Goal: Task Accomplishment & Management: Use online tool/utility

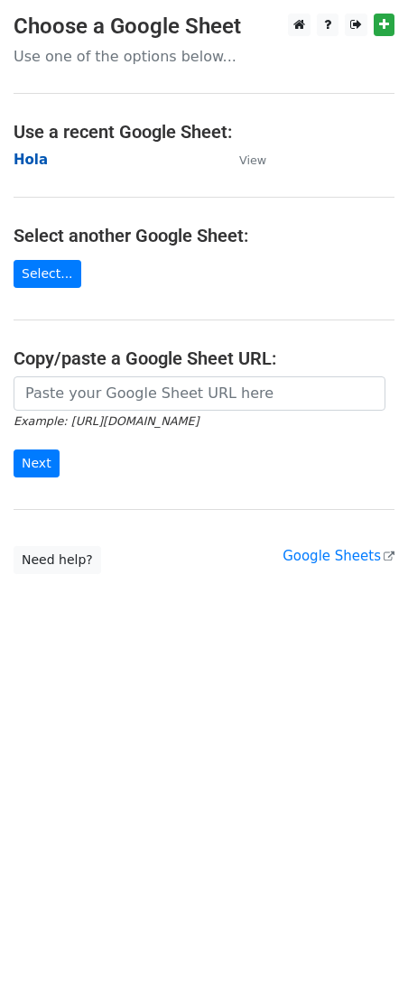
click at [26, 153] on strong "Hola" at bounding box center [31, 160] width 34 height 16
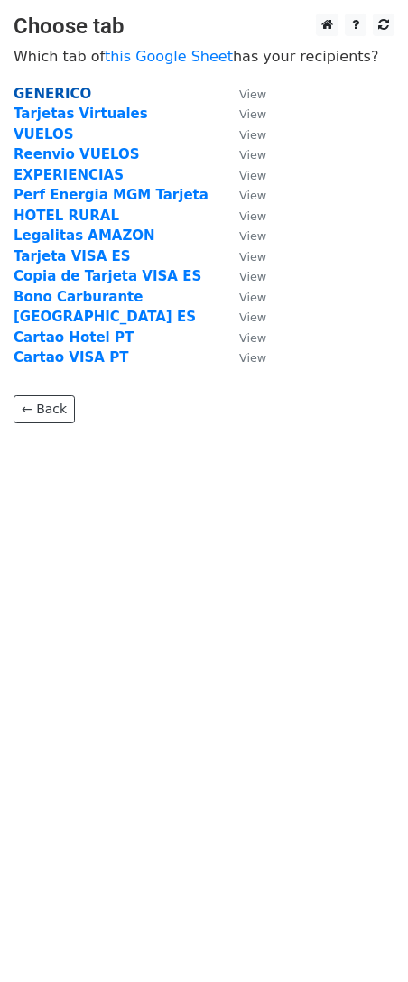
click at [60, 88] on strong "GENERICO" at bounding box center [53, 94] width 78 height 16
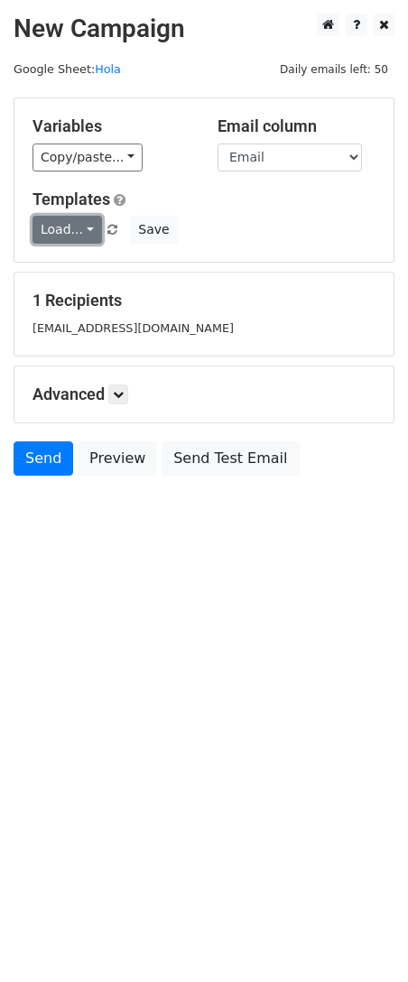
click at [52, 230] on link "Load..." at bounding box center [67, 230] width 70 height 28
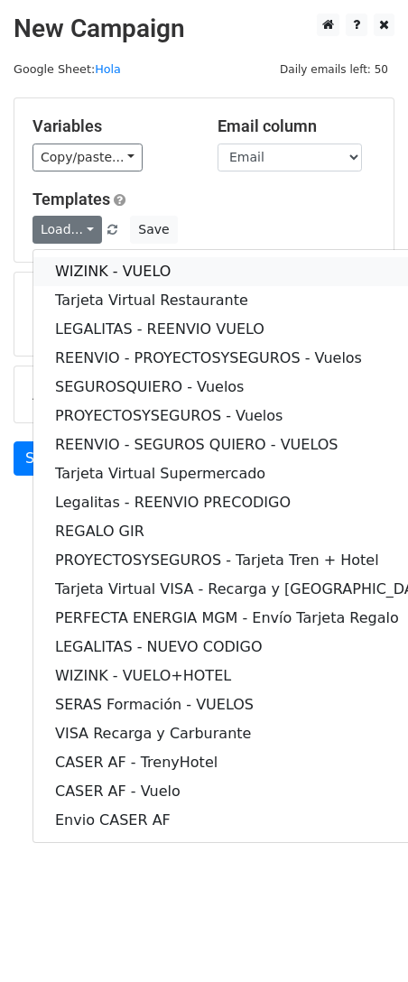
click at [88, 274] on link "WIZINK - VUELO" at bounding box center [245, 271] width 424 height 29
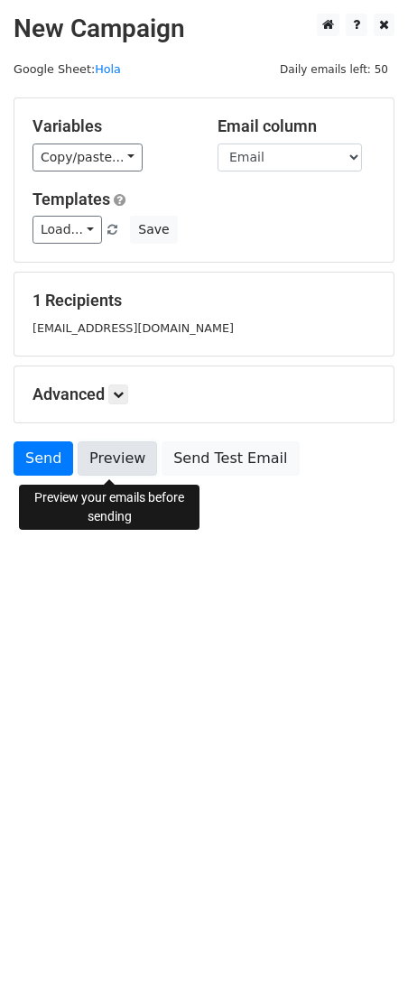
click at [127, 476] on link "Preview" at bounding box center [117, 458] width 79 height 34
click at [113, 465] on link "Preview" at bounding box center [117, 458] width 79 height 34
click at [109, 460] on link "Preview" at bounding box center [117, 458] width 79 height 34
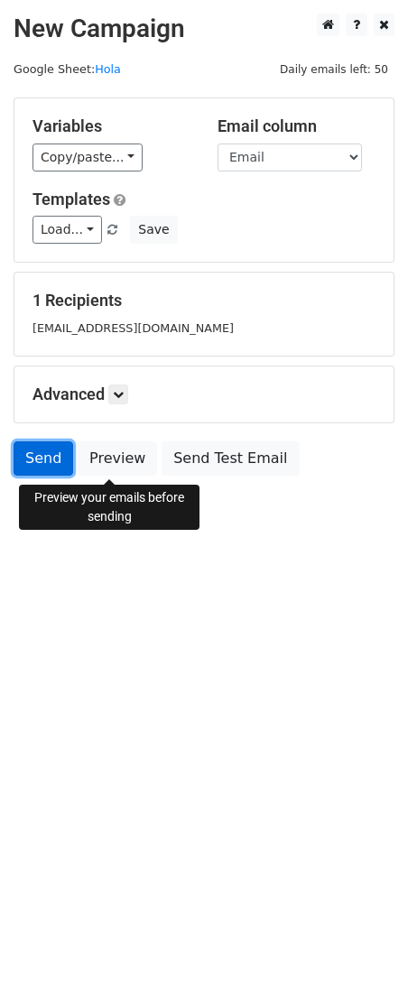
click at [48, 454] on link "Send" at bounding box center [44, 458] width 60 height 34
